Goal: Find specific page/section: Find specific page/section

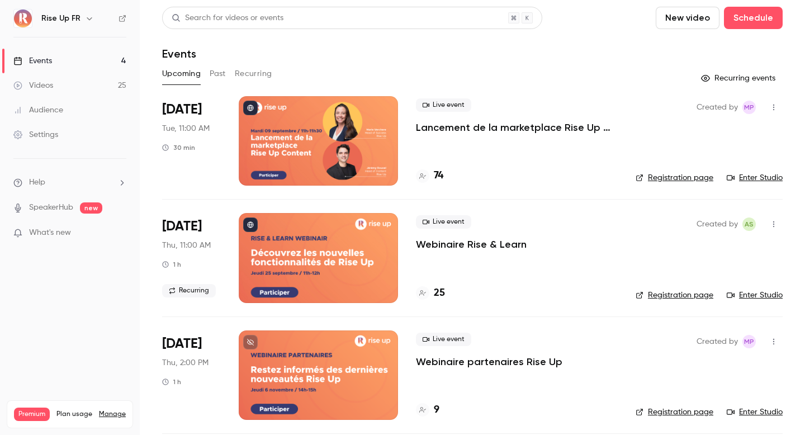
click at [599, 35] on header "Search for videos or events New video Schedule Events" at bounding box center [472, 34] width 621 height 54
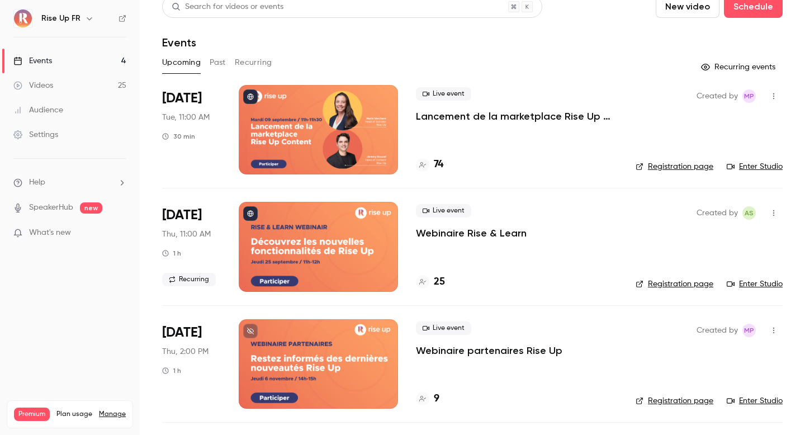
scroll to position [13, 0]
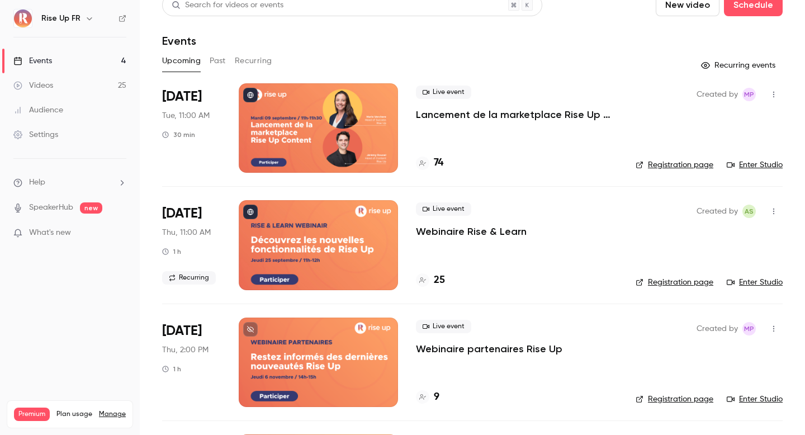
click at [219, 63] on button "Past" at bounding box center [218, 61] width 16 height 18
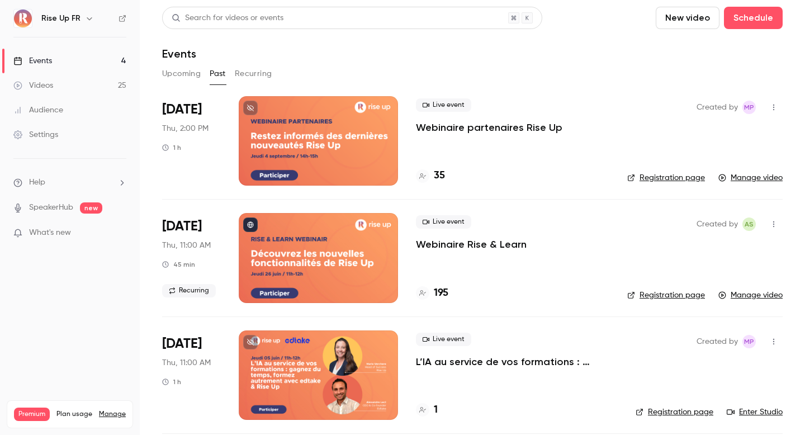
click at [173, 69] on button "Upcoming" at bounding box center [181, 74] width 39 height 18
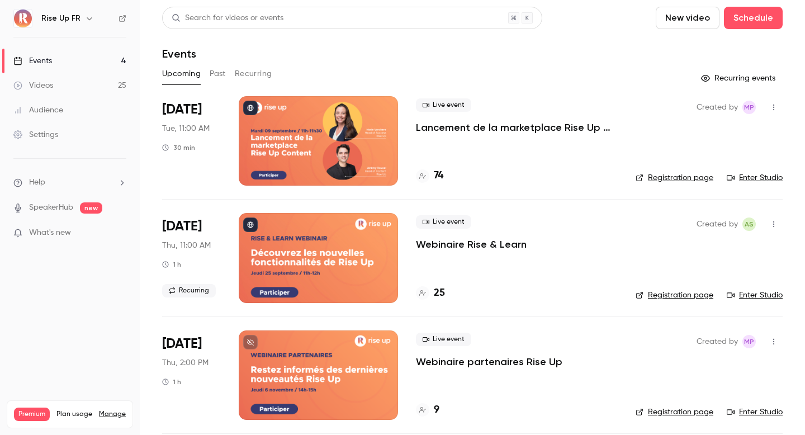
click at [114, 62] on link "Events 4" at bounding box center [70, 61] width 140 height 25
